Goal: Transaction & Acquisition: Purchase product/service

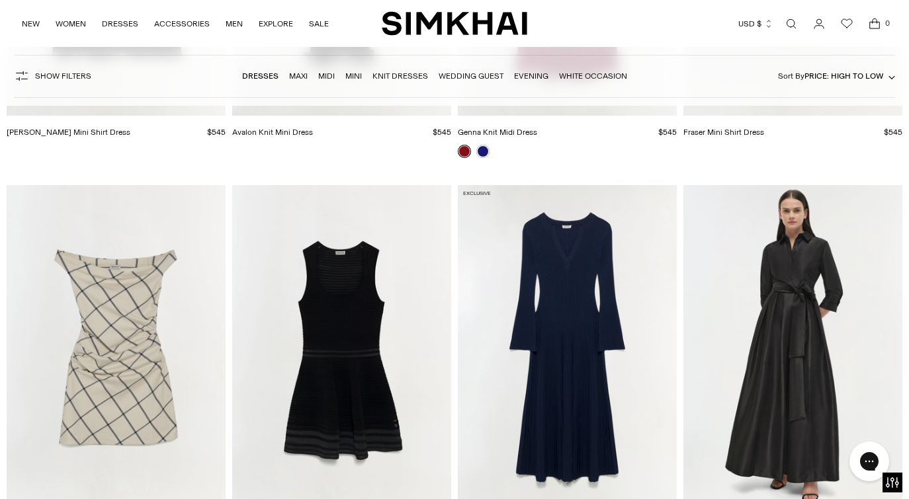
scroll to position [12829, 0]
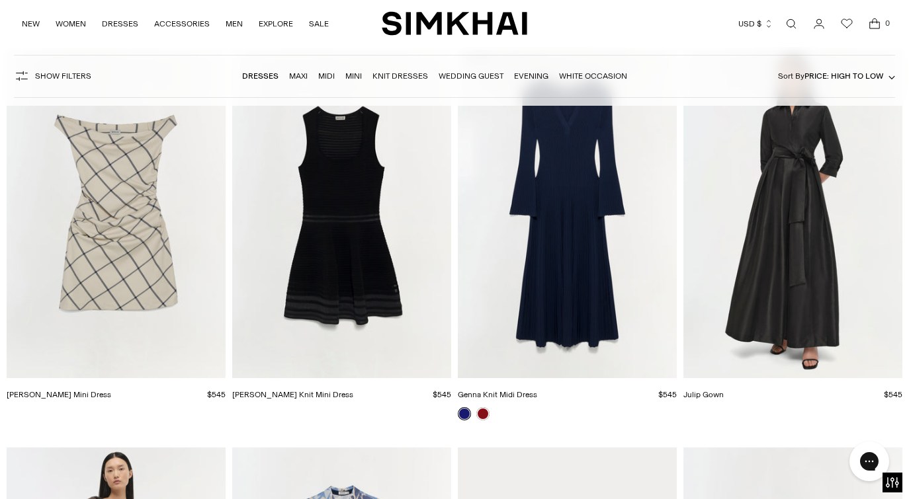
click at [0, 0] on img "Julip Gown" at bounding box center [0, 0] width 0 height 0
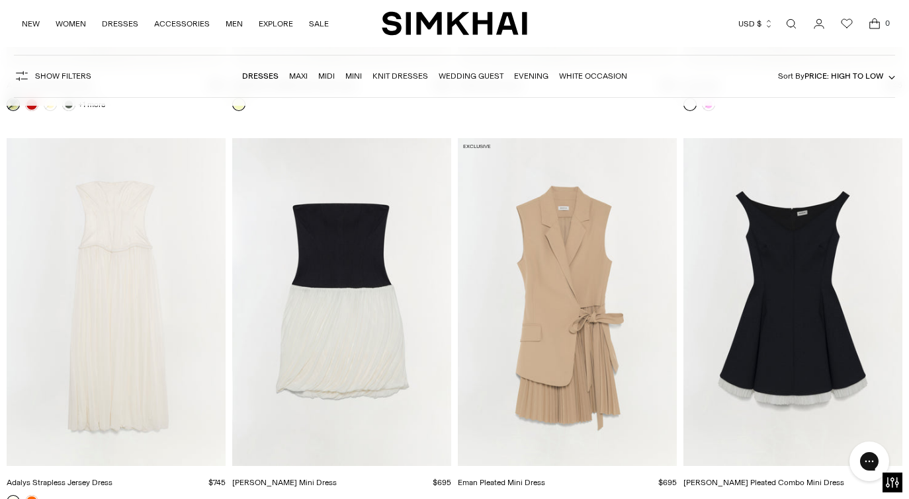
scroll to position [8912, 0]
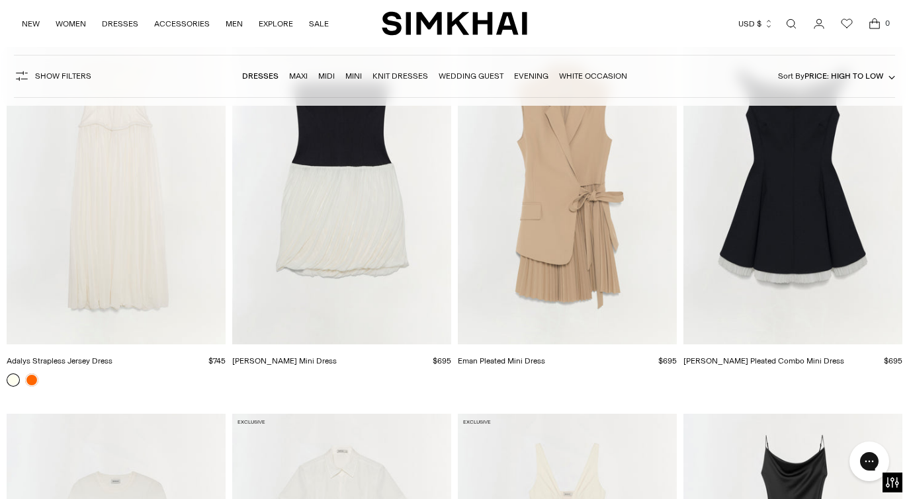
click at [0, 0] on img "Eman Pleated Mini Dress" at bounding box center [0, 0] width 0 height 0
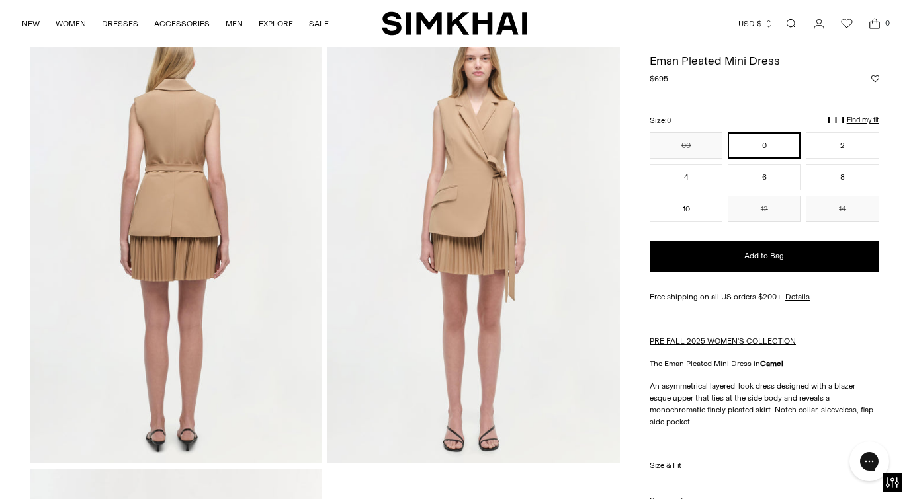
scroll to position [430, 0]
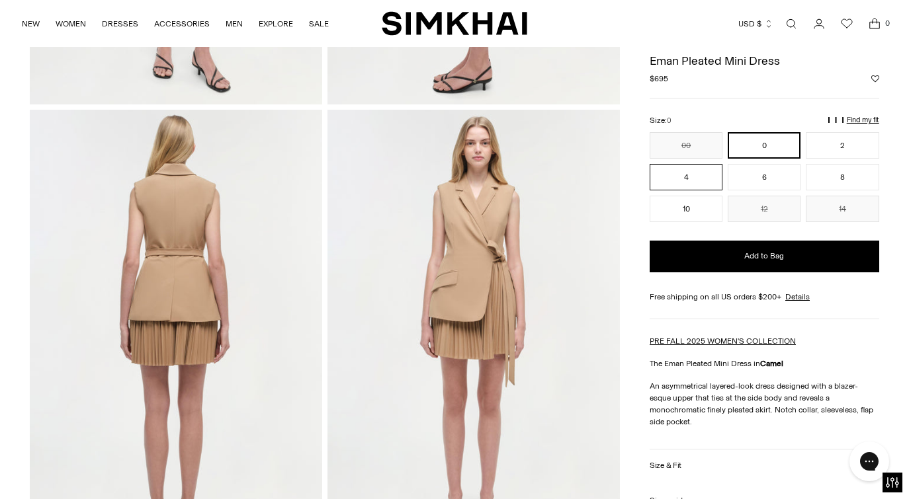
click at [693, 178] on button "4" at bounding box center [685, 177] width 73 height 26
